Goal: Register for event/course

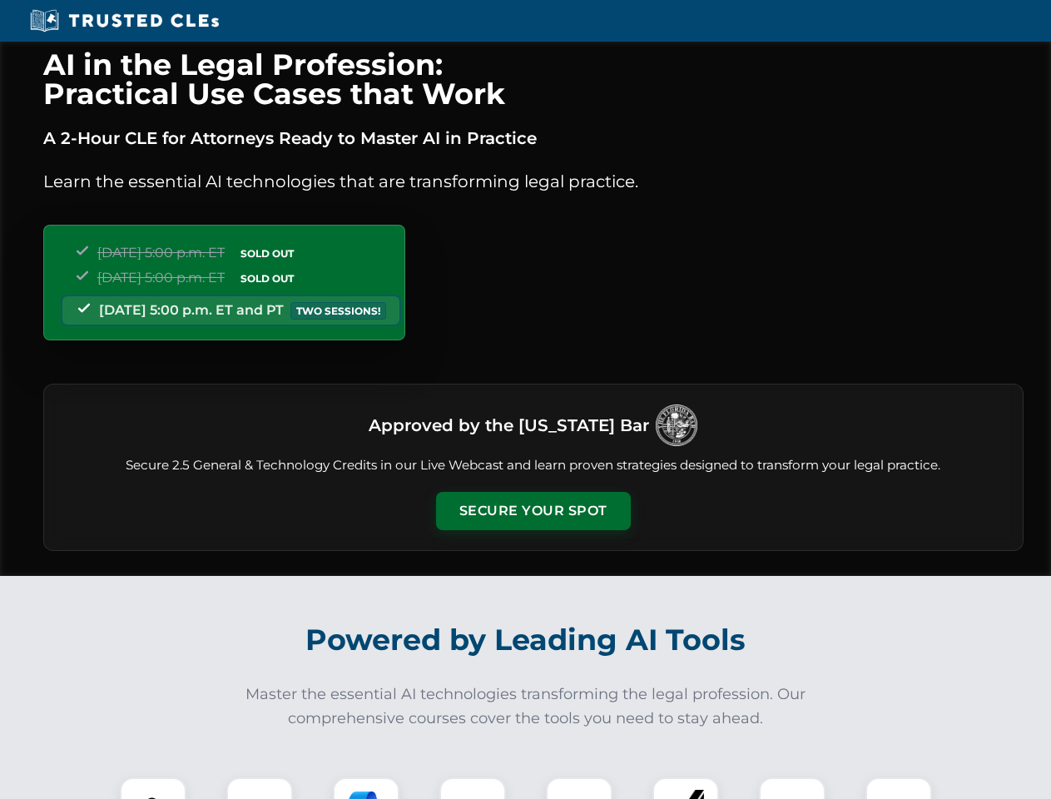
click at [532, 511] on button "Secure Your Spot" at bounding box center [533, 511] width 195 height 38
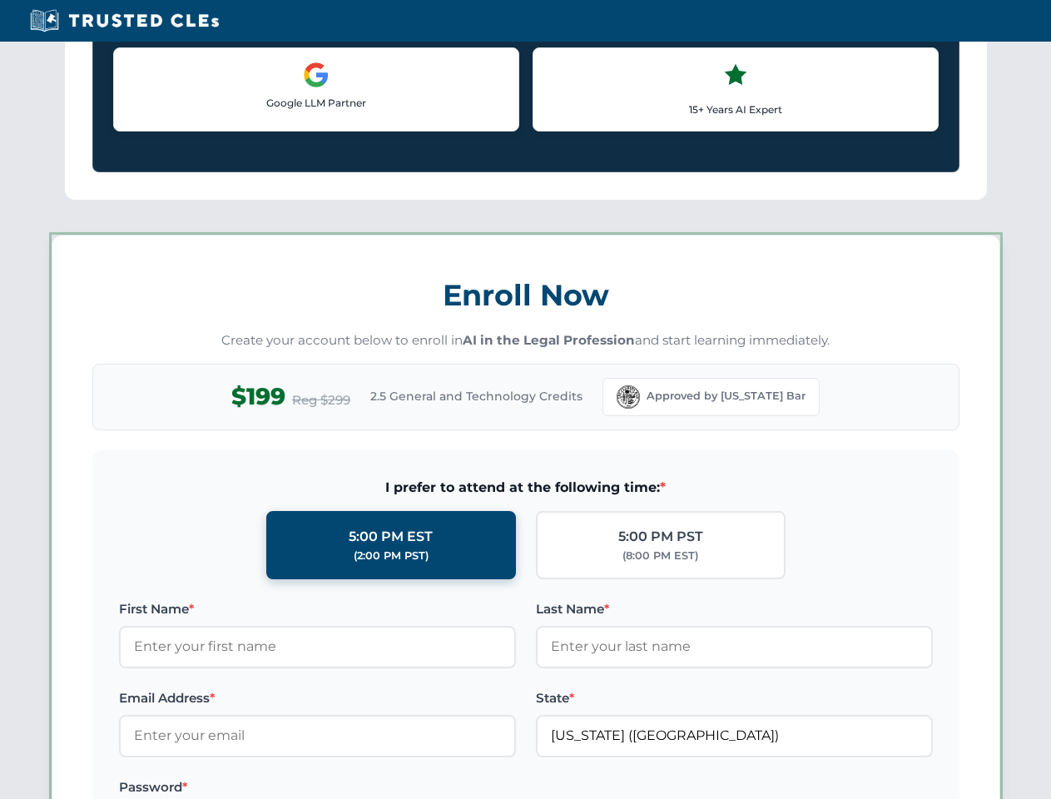
click at [366, 788] on label "Password *" at bounding box center [317, 787] width 397 height 20
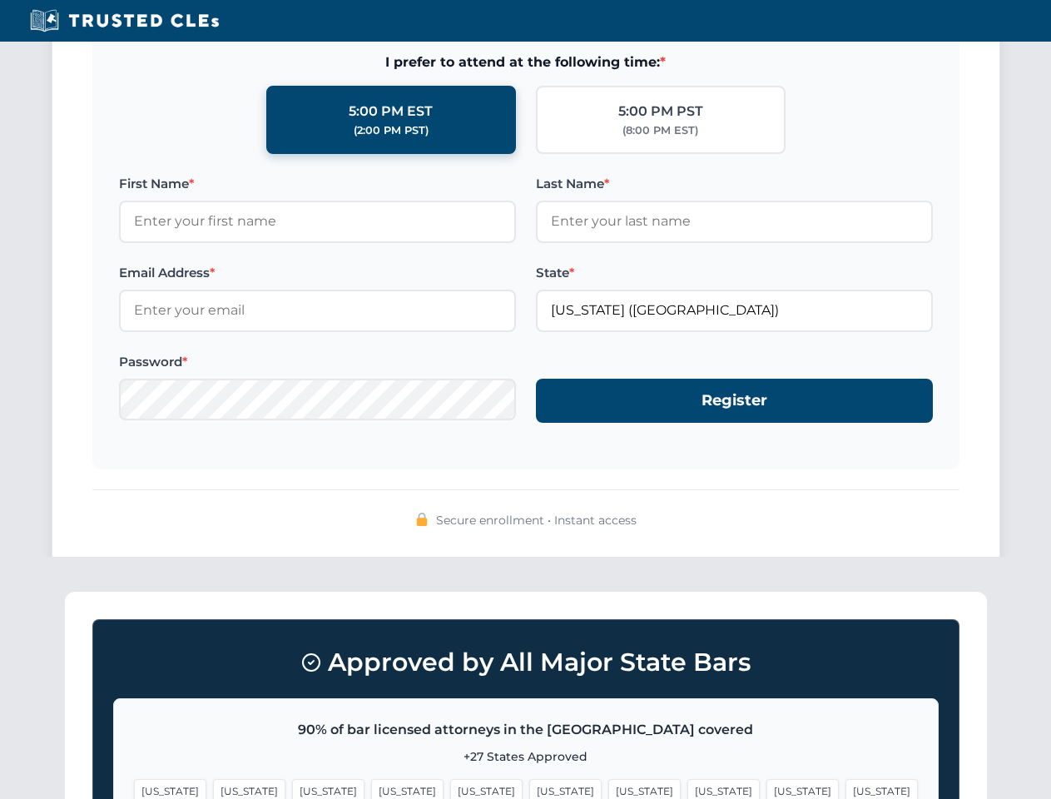
click at [766, 788] on span "[US_STATE]" at bounding box center [802, 791] width 72 height 24
